Goal: Task Accomplishment & Management: Use online tool/utility

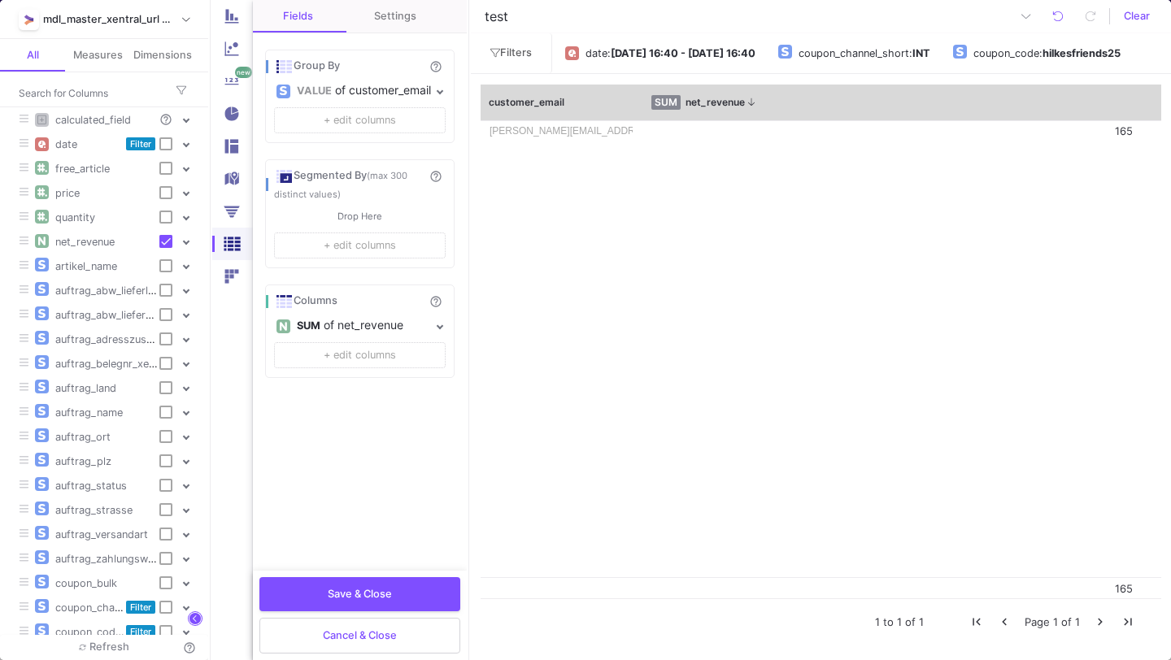
scroll to position [303, 0]
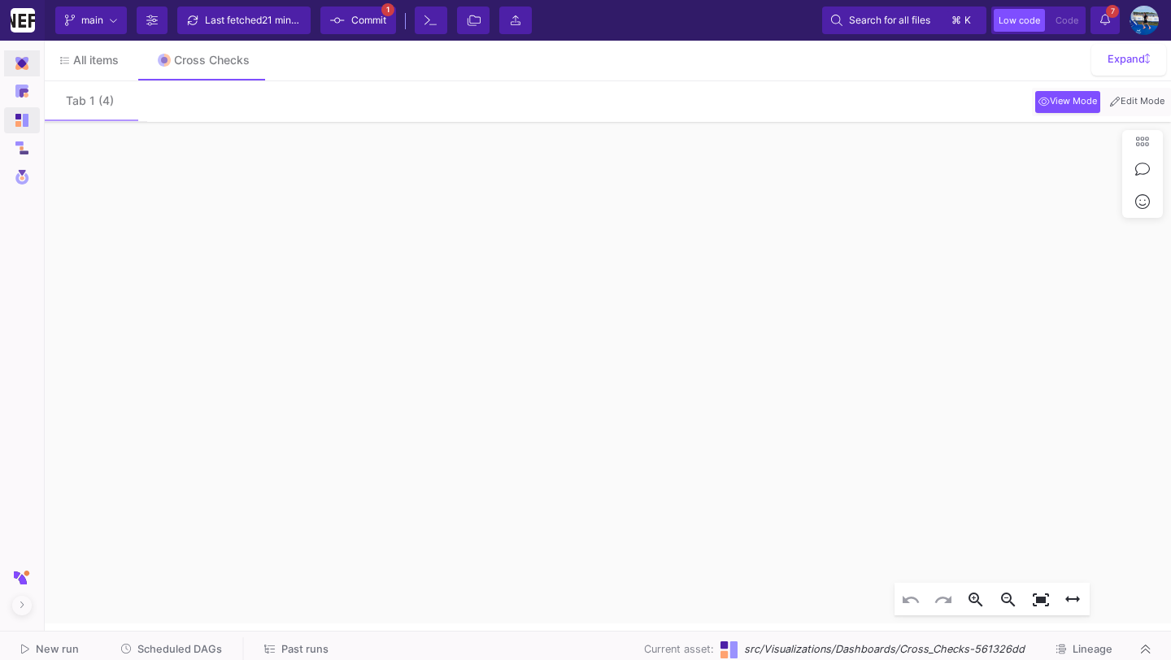
click at [15, 62] on img at bounding box center [21, 63] width 13 height 13
click at [22, 114] on img at bounding box center [21, 113] width 13 height 13
click at [72, 107] on link "UI-Models" at bounding box center [107, 116] width 120 height 26
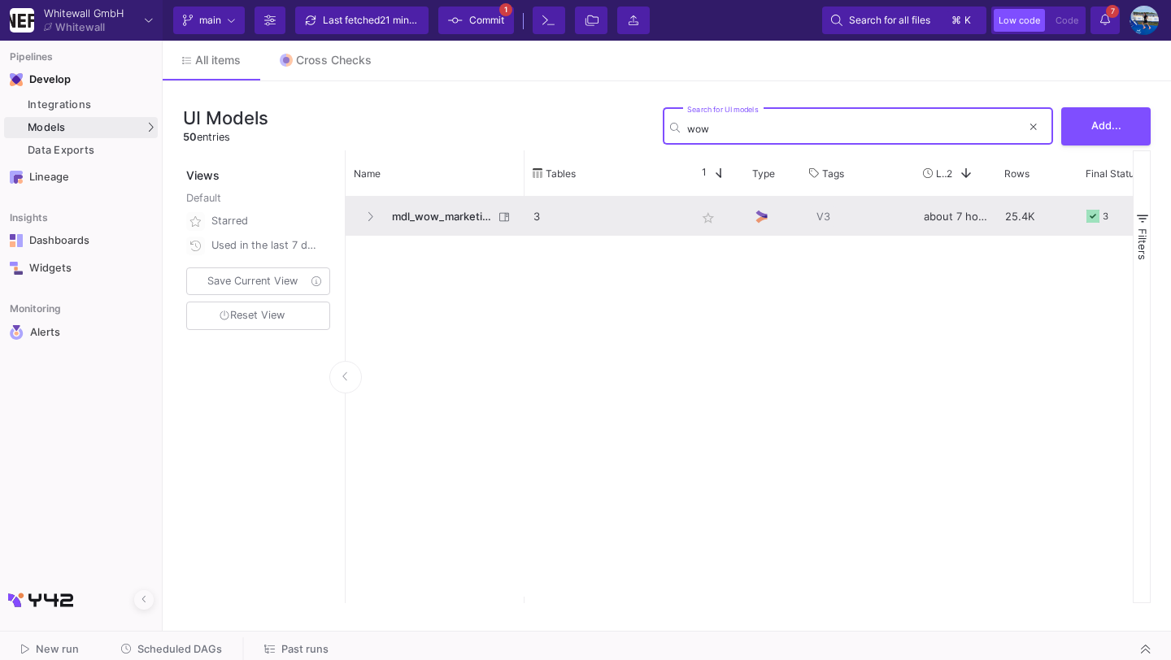
type input "wow"
click at [431, 223] on span "mdl_wow_marketing" at bounding box center [437, 217] width 111 height 38
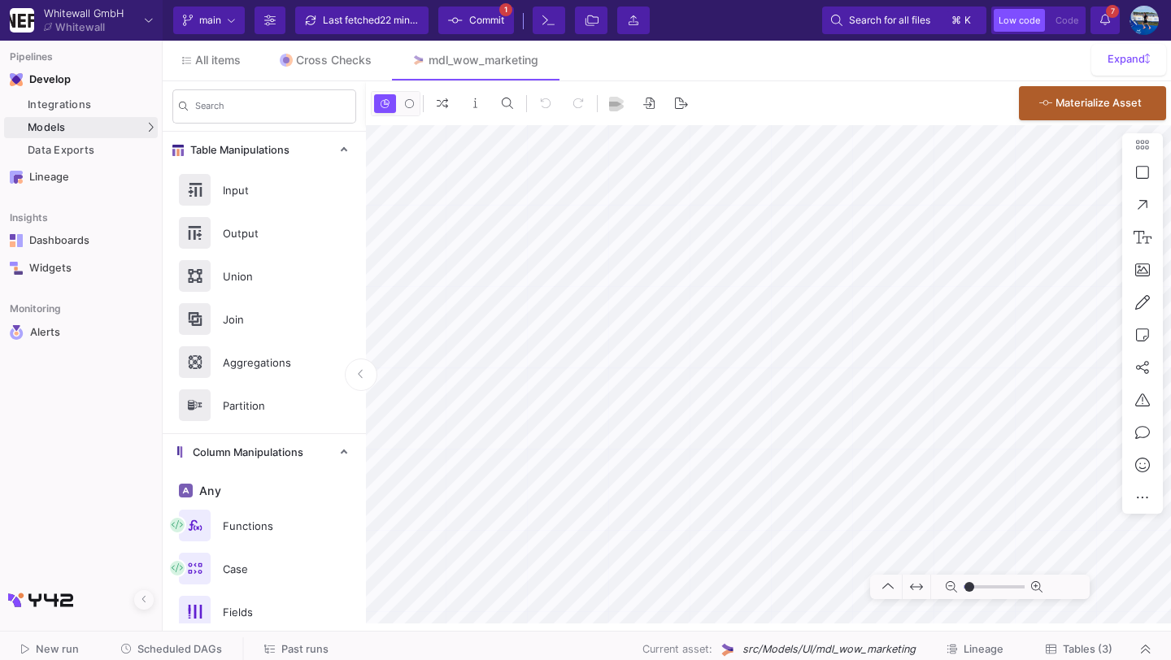
click at [1090, 651] on span "Tables (3)" at bounding box center [1088, 649] width 50 height 12
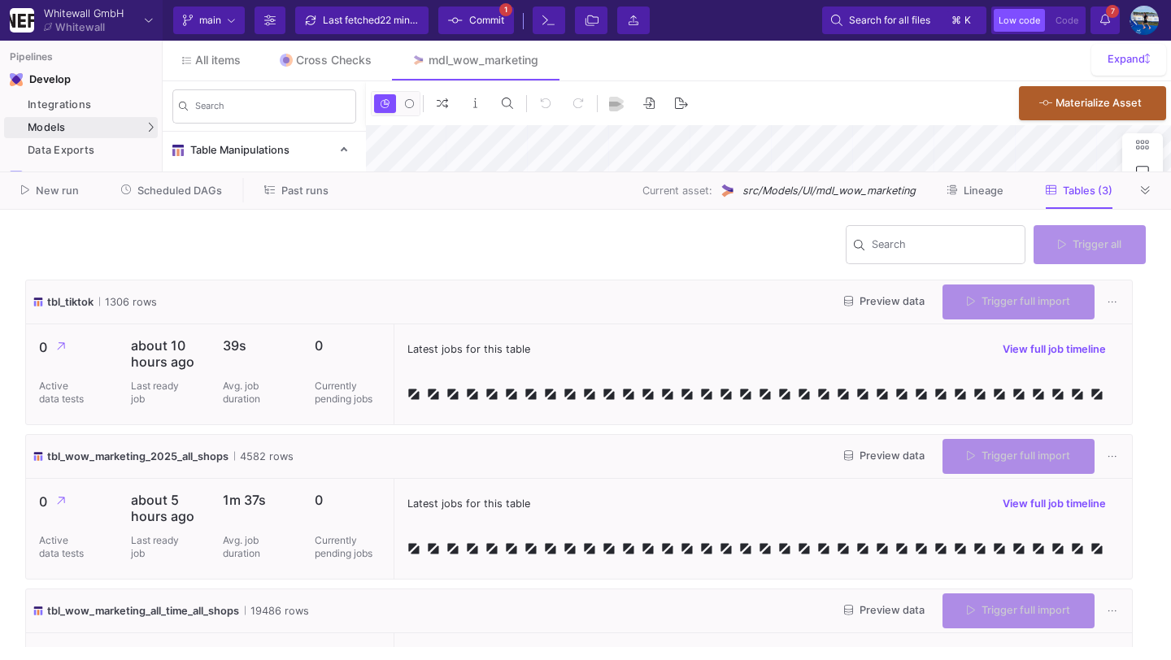
type input "-47"
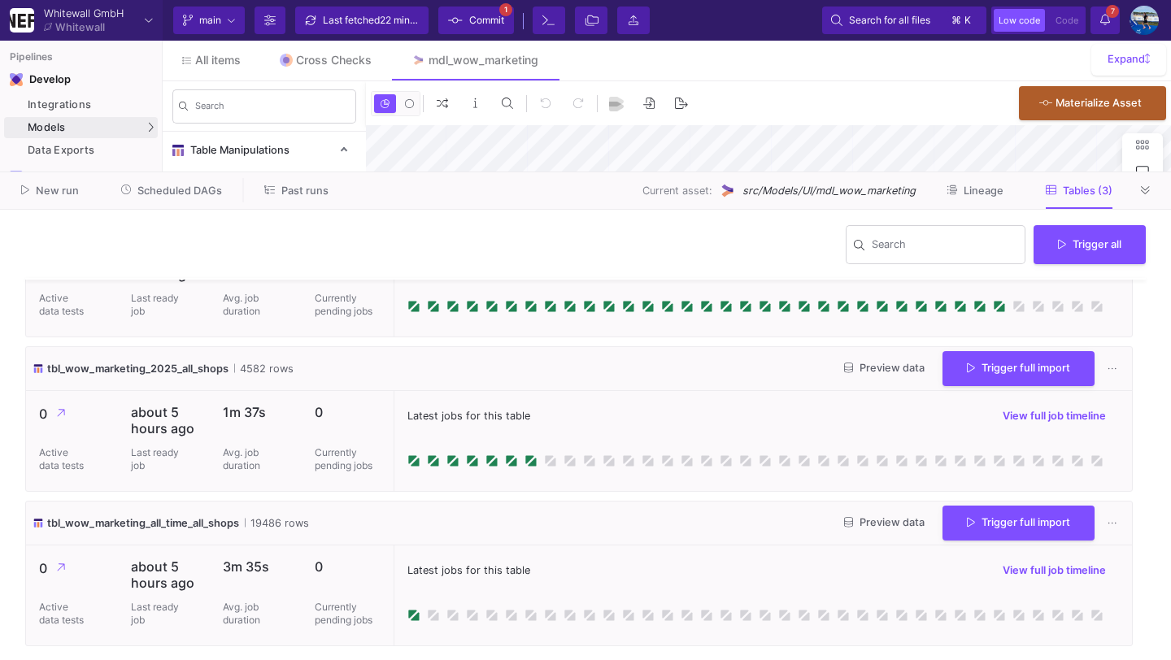
scroll to position [89, 0]
click at [1146, 187] on icon at bounding box center [1145, 190] width 9 height 11
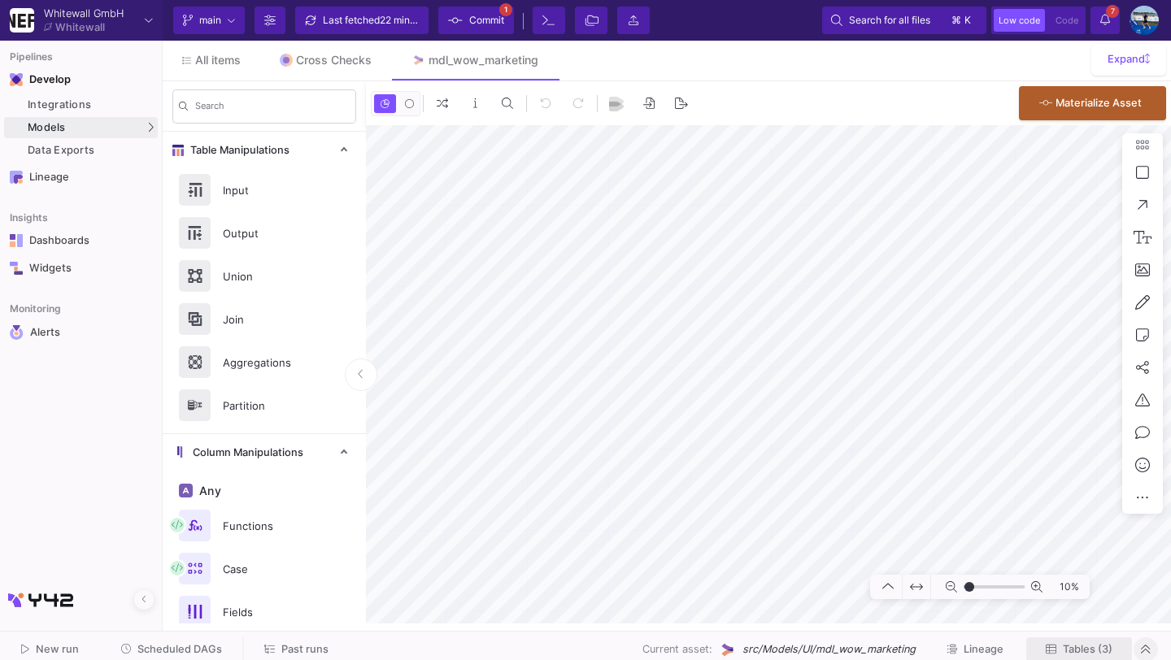
click at [1073, 647] on span "Tables (3)" at bounding box center [1088, 649] width 50 height 12
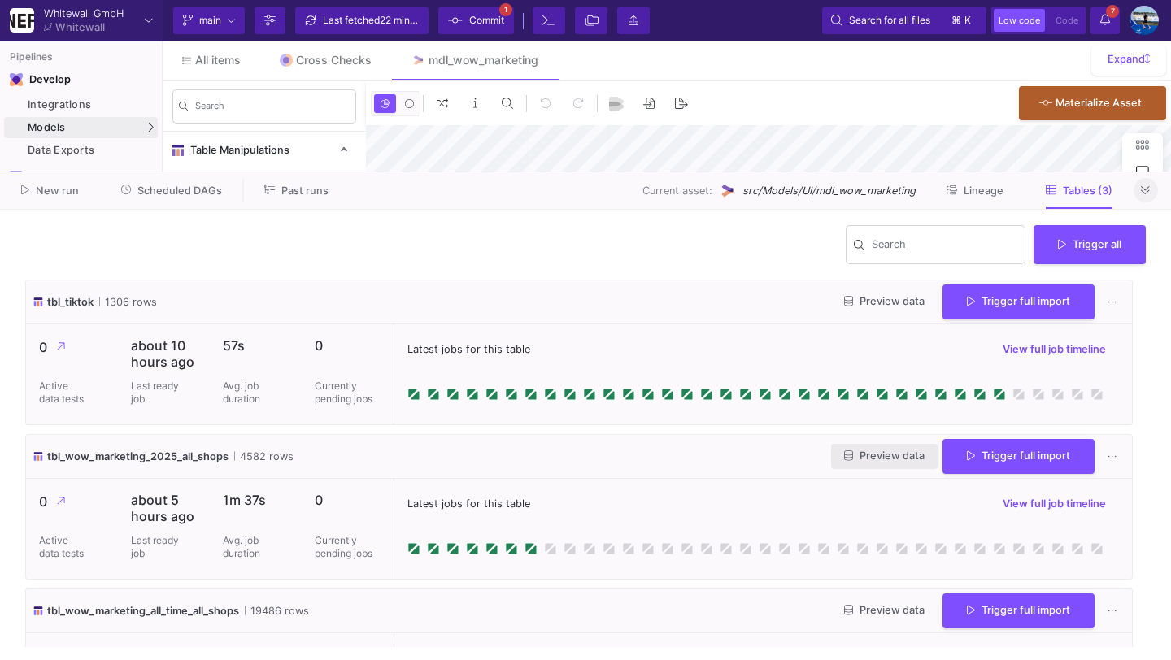
click at [861, 455] on span "Preview data" at bounding box center [884, 456] width 80 height 12
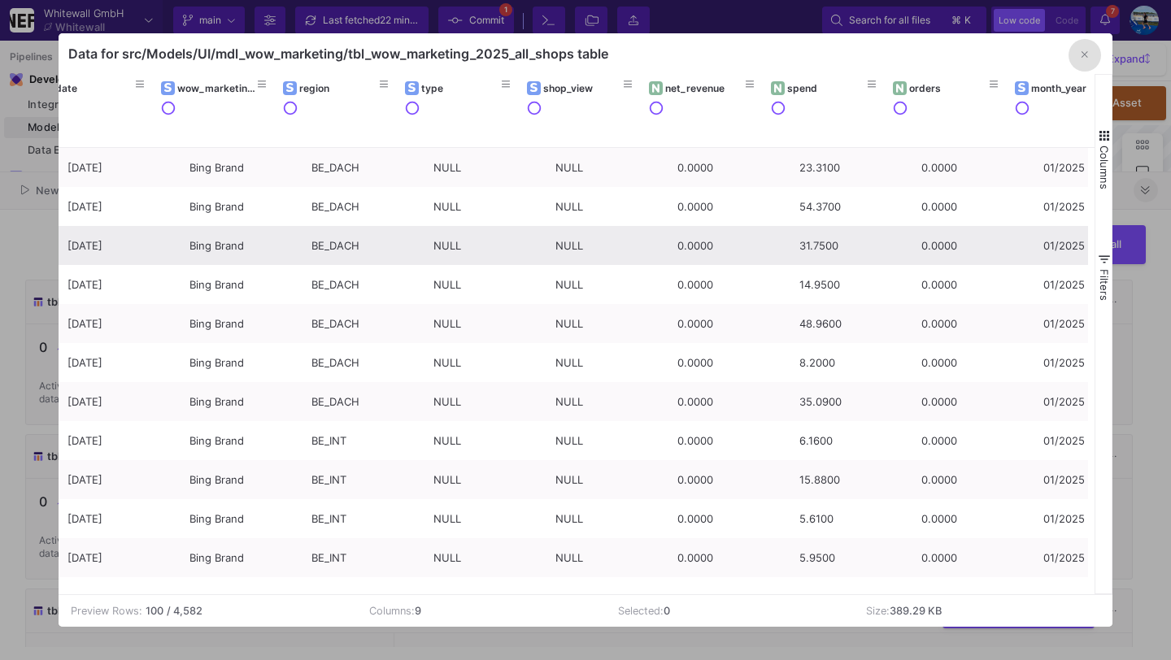
scroll to position [0, 68]
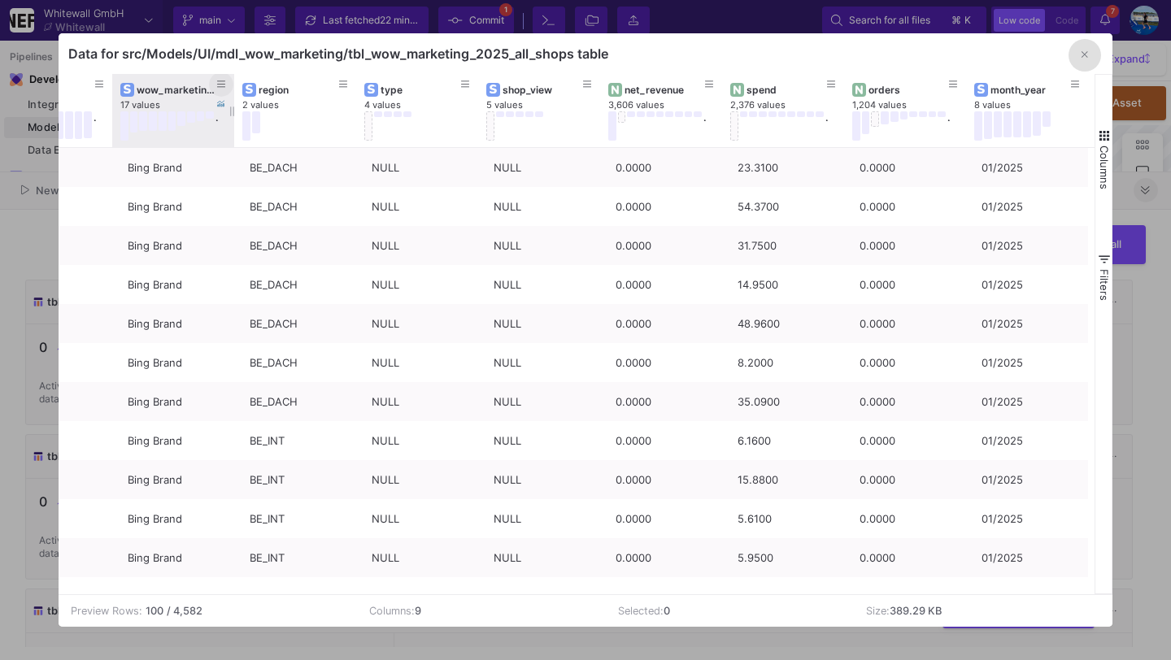
click at [226, 86] on button at bounding box center [221, 84] width 24 height 24
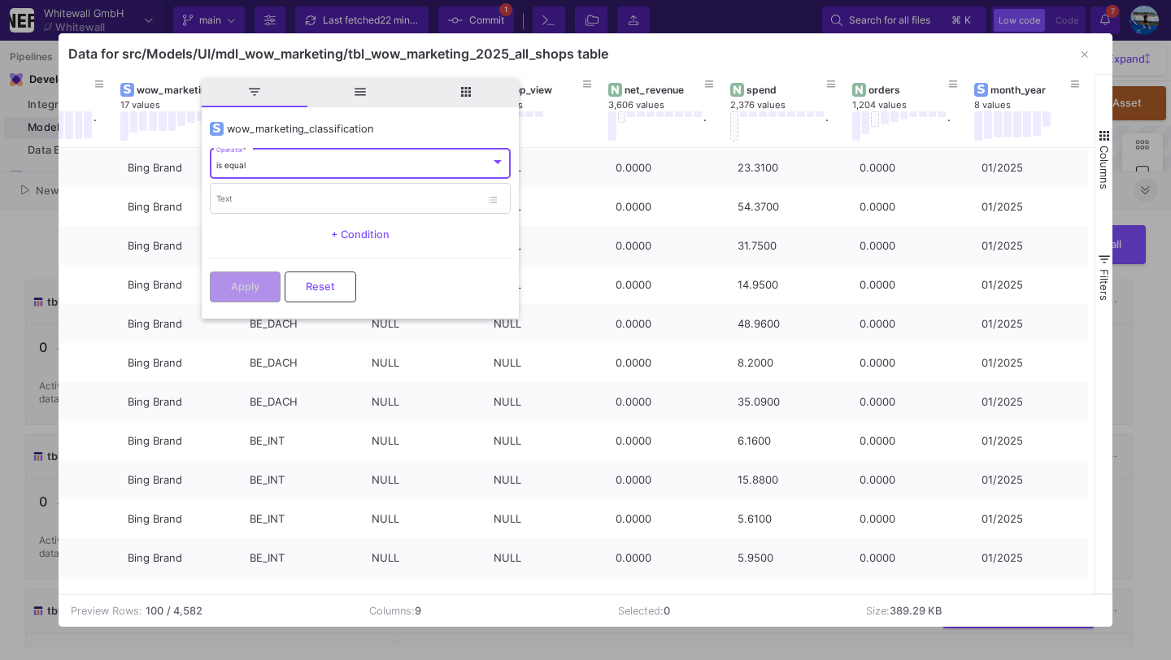
click at [260, 159] on div "is equal Operator *" at bounding box center [360, 162] width 289 height 33
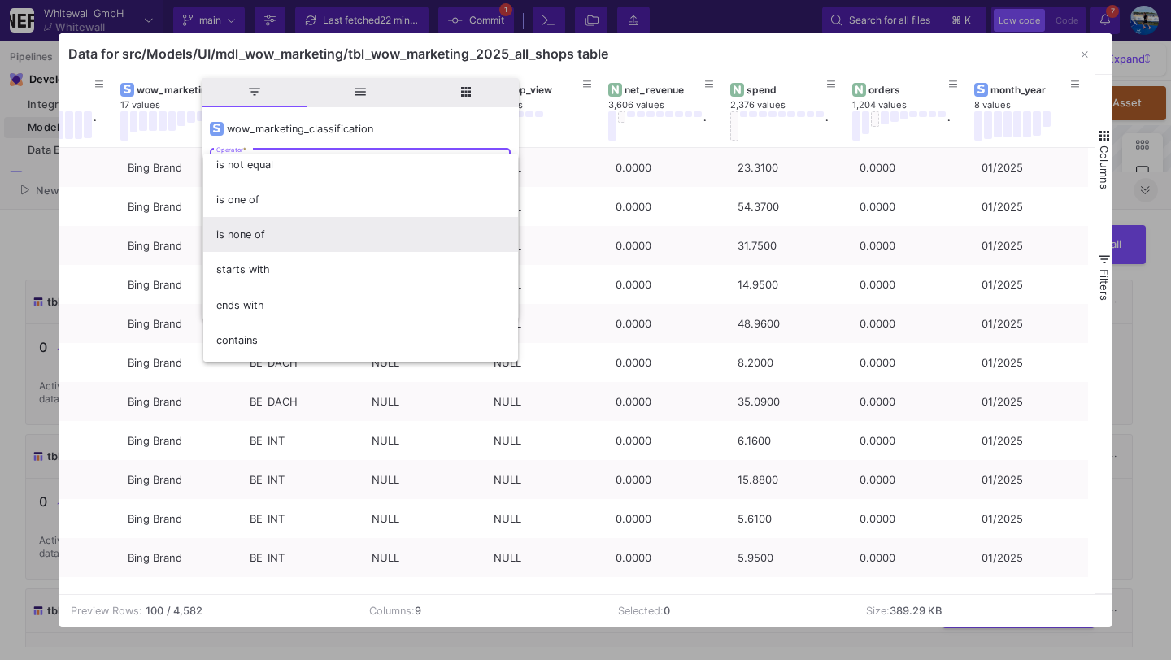
scroll to position [54, 0]
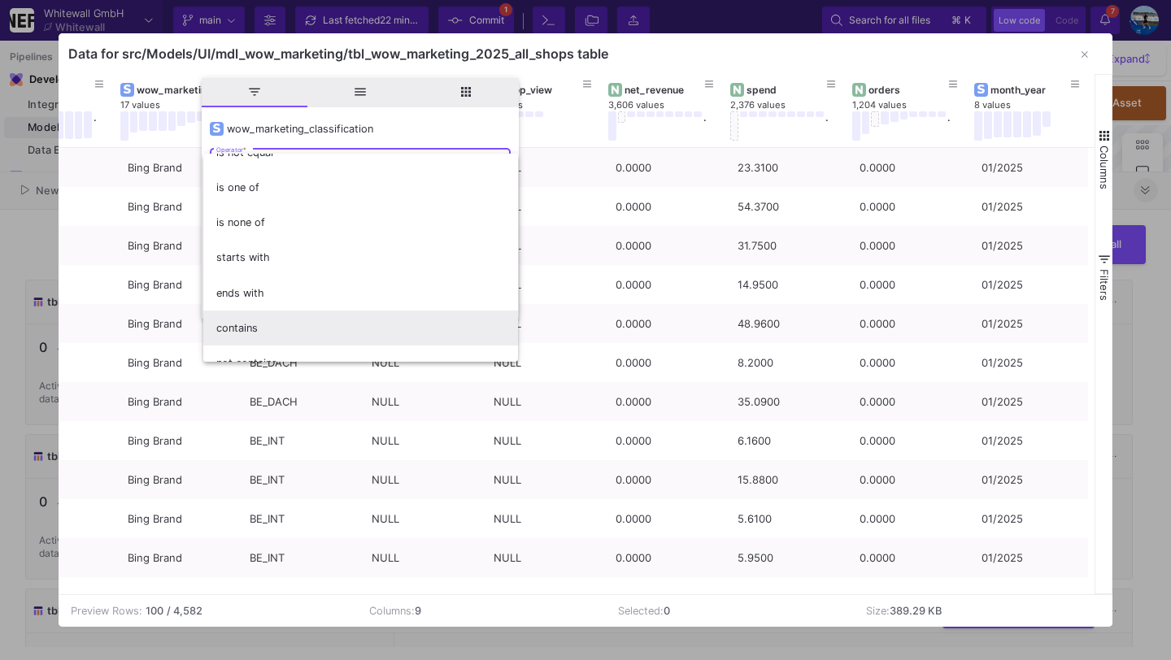
click at [259, 327] on span "contains" at bounding box center [360, 328] width 289 height 35
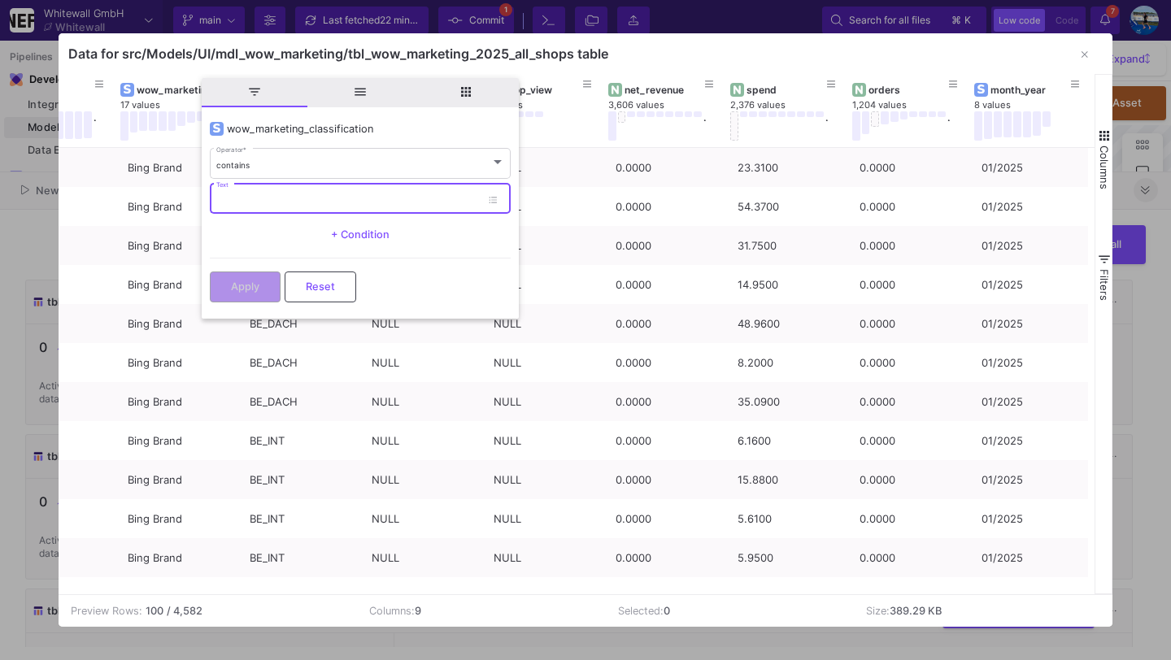
click at [282, 198] on input "Text" at bounding box center [348, 200] width 264 height 11
type input "Activations"
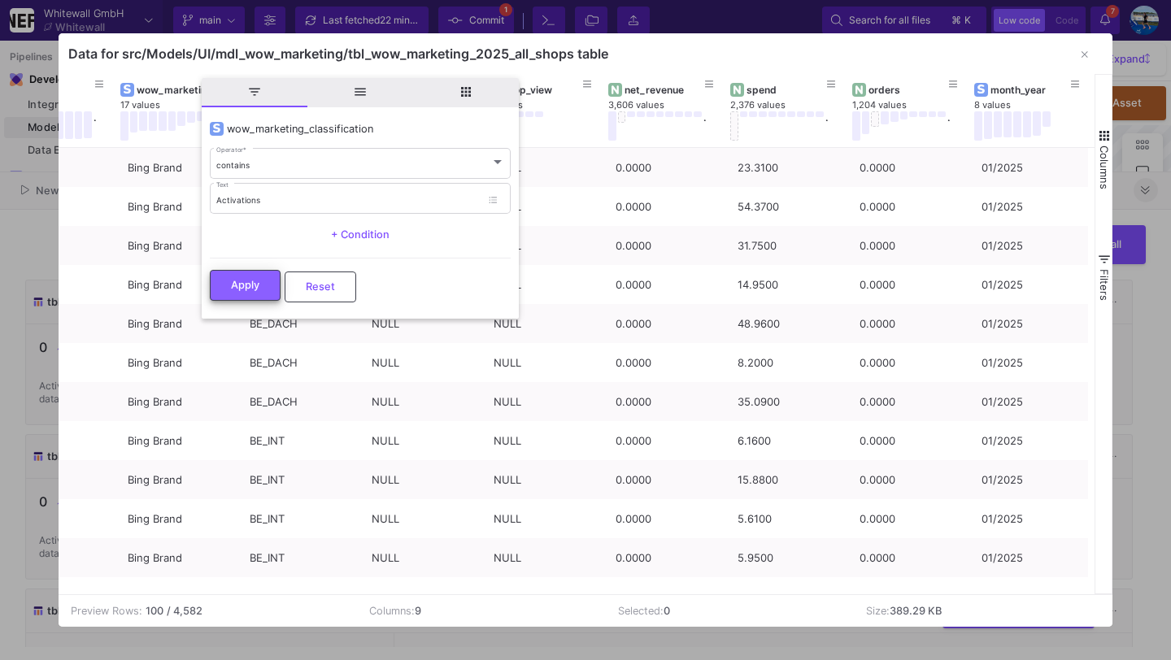
click at [246, 284] on span "Apply" at bounding box center [245, 285] width 28 height 12
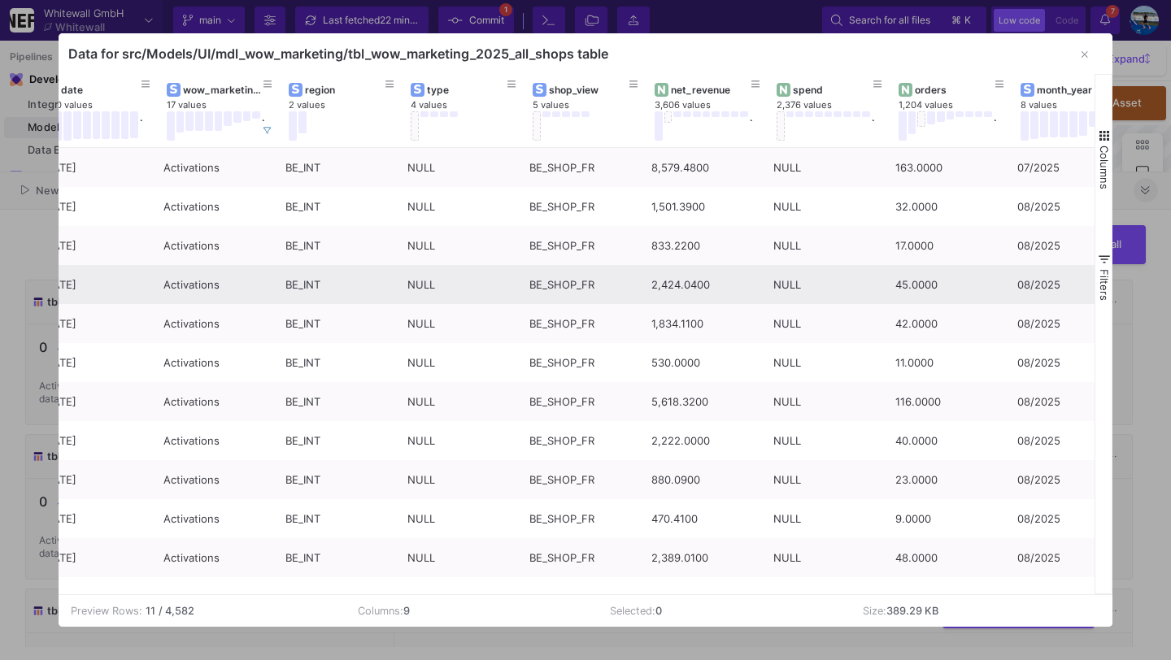
scroll to position [0, 0]
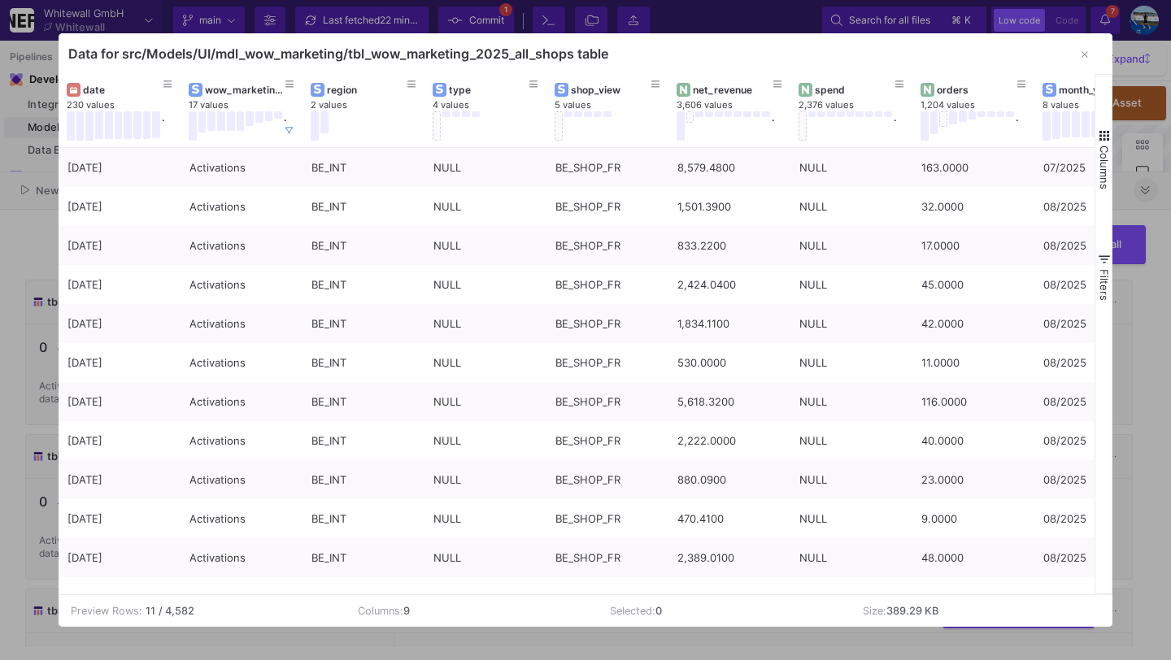
click at [15, 346] on div at bounding box center [585, 330] width 1171 height 660
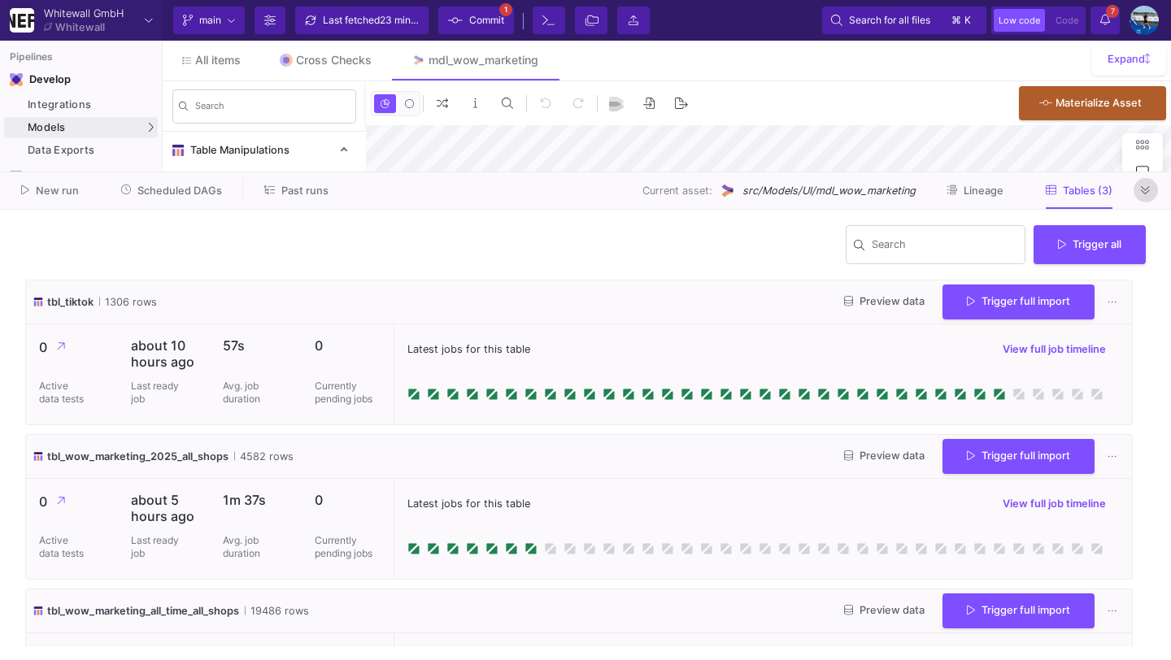
click at [1142, 193] on icon at bounding box center [1145, 190] width 9 height 8
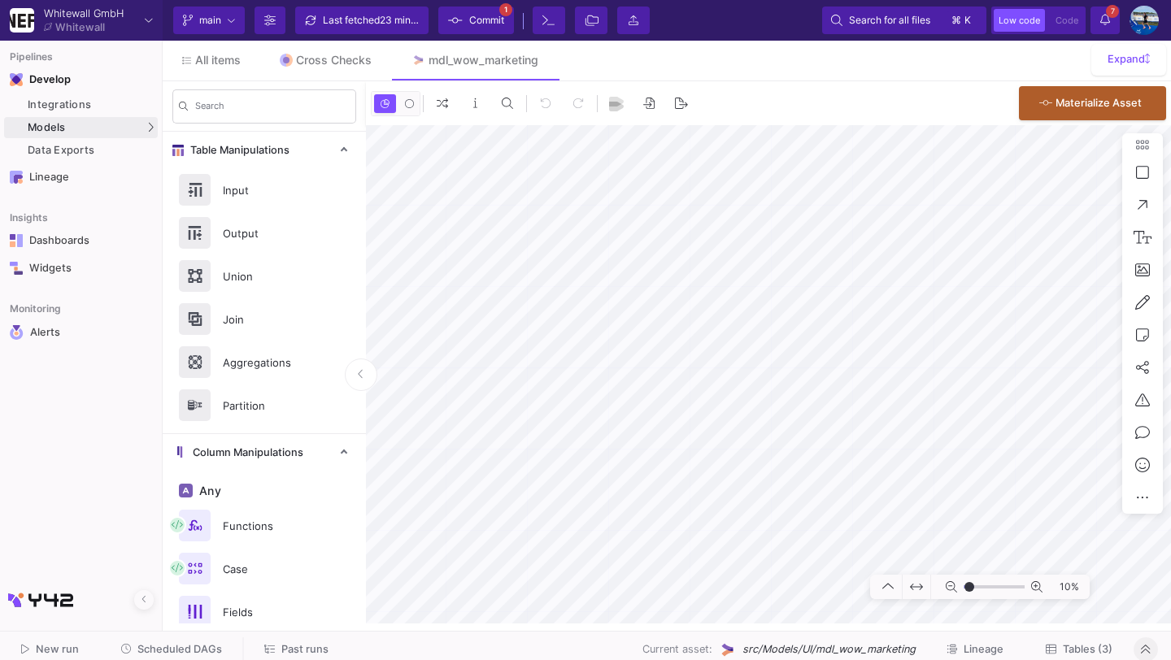
click at [1107, 29] on y42-notifications-label "7 7 Notifications" at bounding box center [1105, 20] width 10 height 25
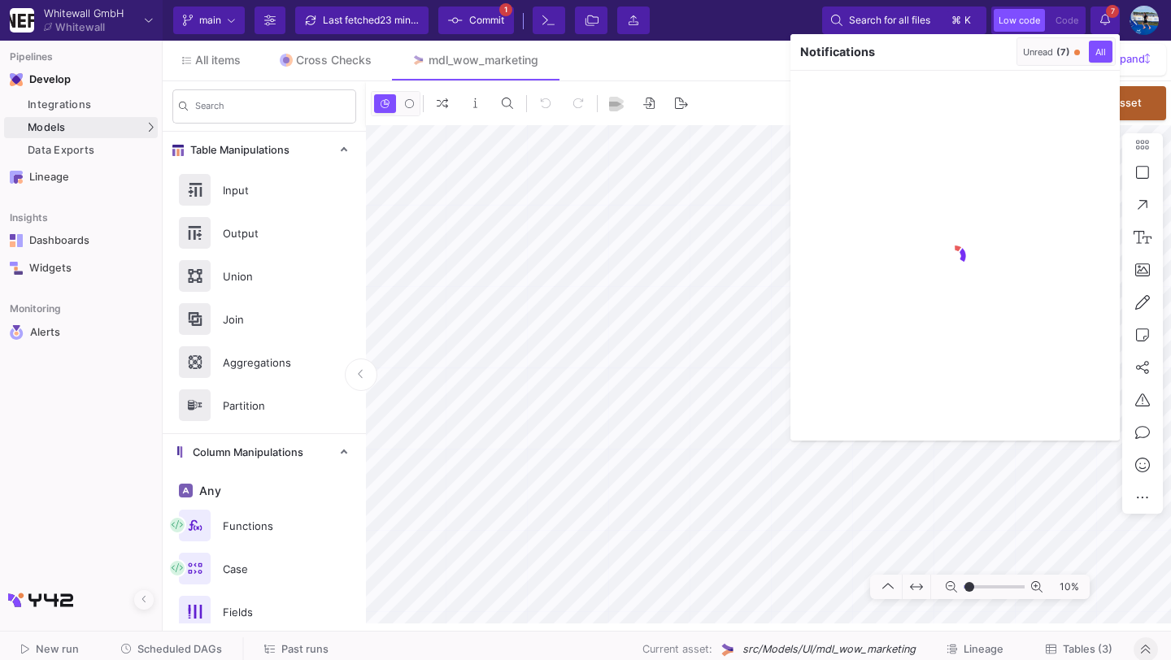
click at [1045, 56] on button "Unread (7)" at bounding box center [1051, 52] width 63 height 22
click at [994, 59] on button "button" at bounding box center [1000, 52] width 24 height 24
click at [1098, 16] on div at bounding box center [585, 330] width 1171 height 660
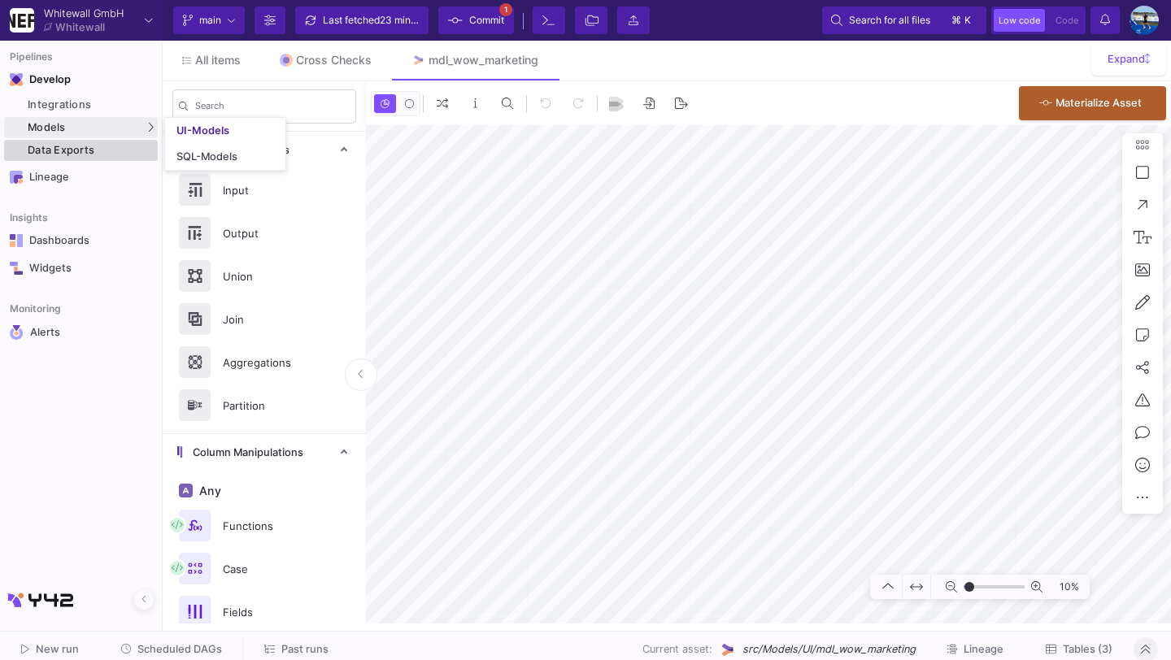
click at [104, 146] on div "Data Exports" at bounding box center [91, 150] width 126 height 13
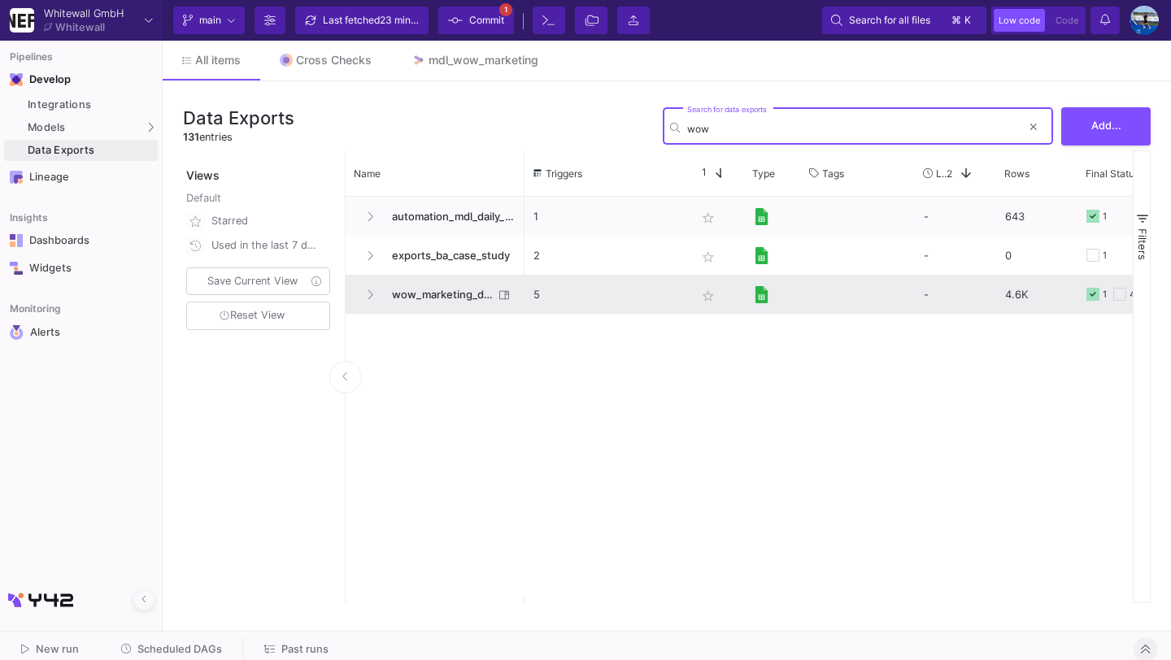
type input "wow"
click at [428, 295] on span "wow_marketing_dashboard" at bounding box center [437, 295] width 111 height 38
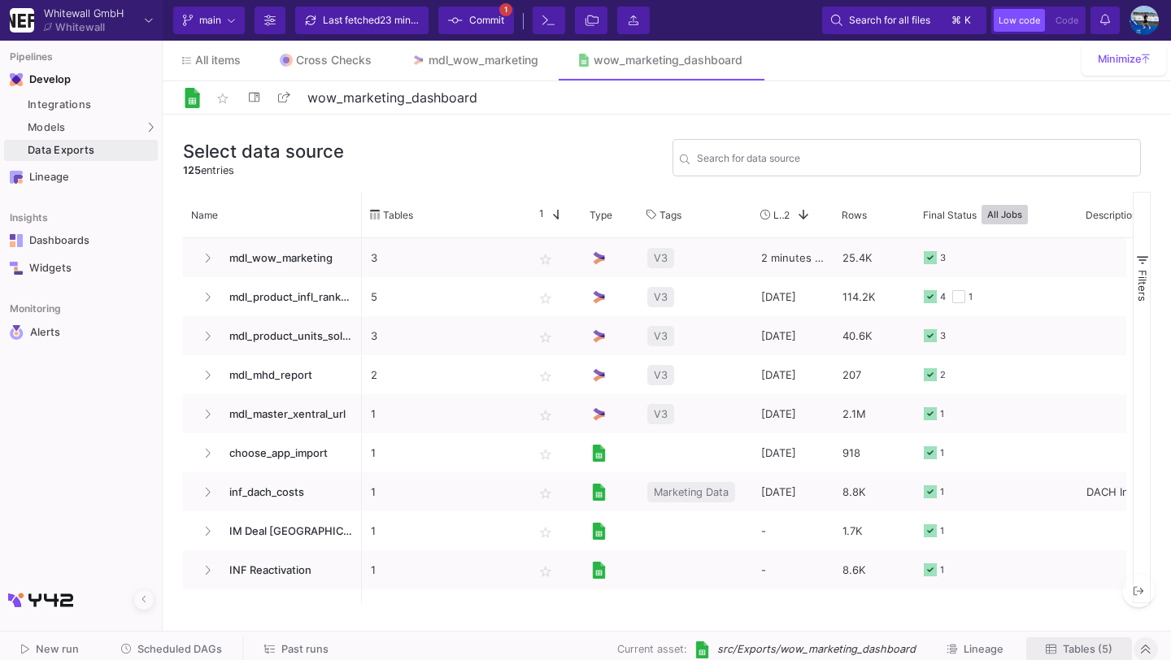
click at [1091, 643] on span "Tables (5)" at bounding box center [1088, 649] width 50 height 12
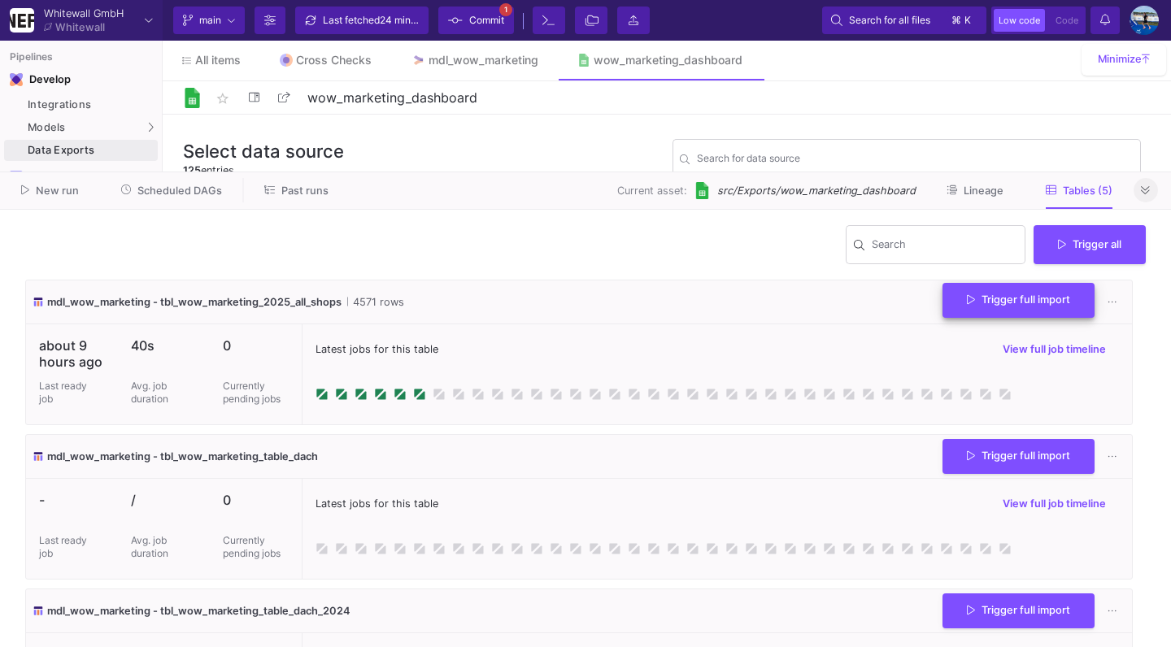
click at [1051, 299] on span "Trigger full import" at bounding box center [1018, 300] width 103 height 12
